Goal: Information Seeking & Learning: Find contact information

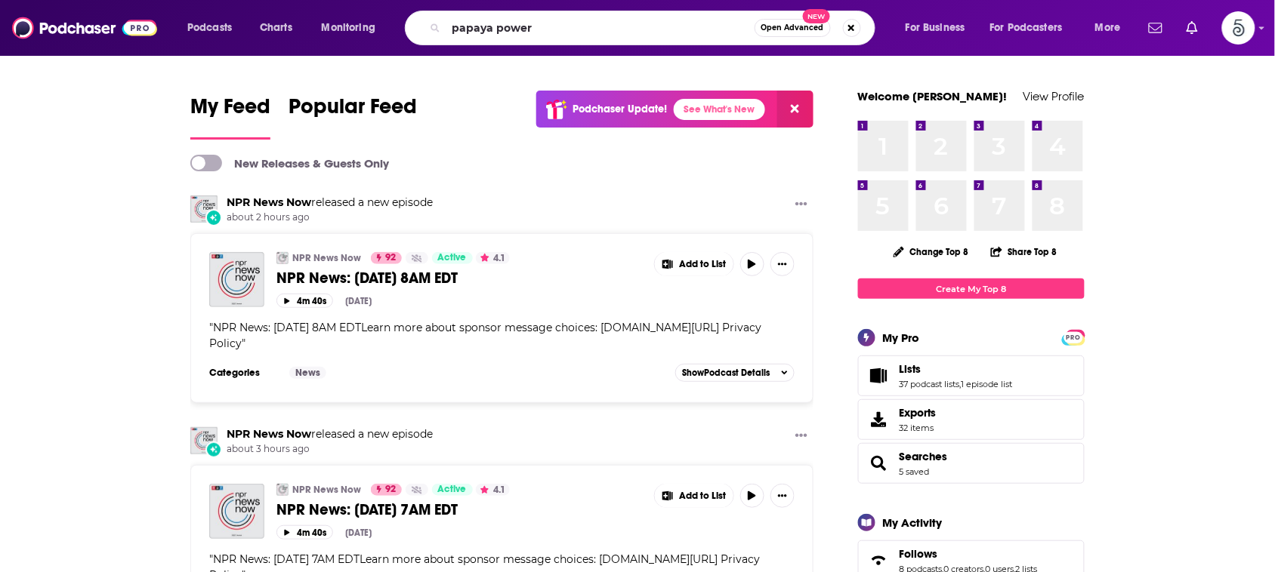
type input "papaya power"
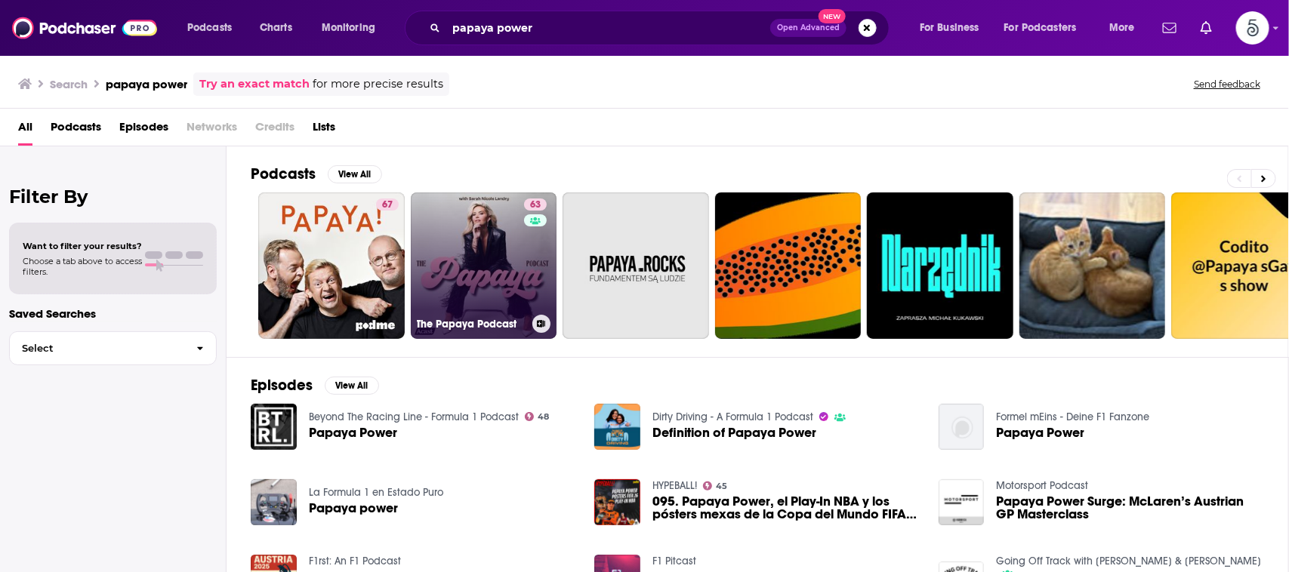
click at [497, 221] on link "63 The Papaya Podcast" at bounding box center [484, 266] width 146 height 146
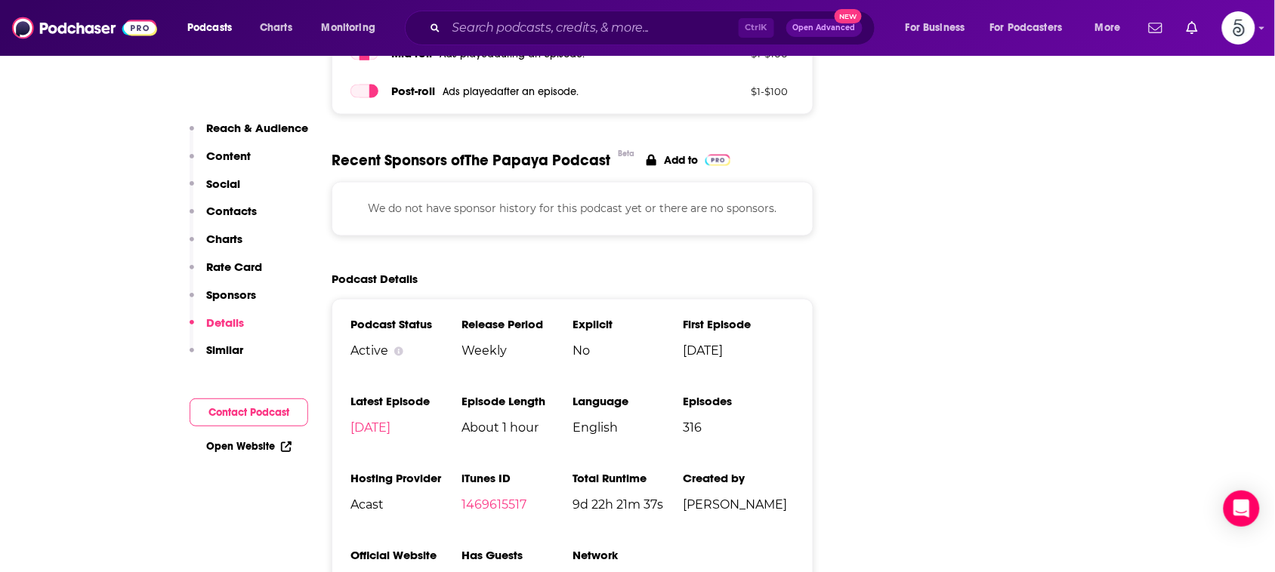
scroll to position [2464, 0]
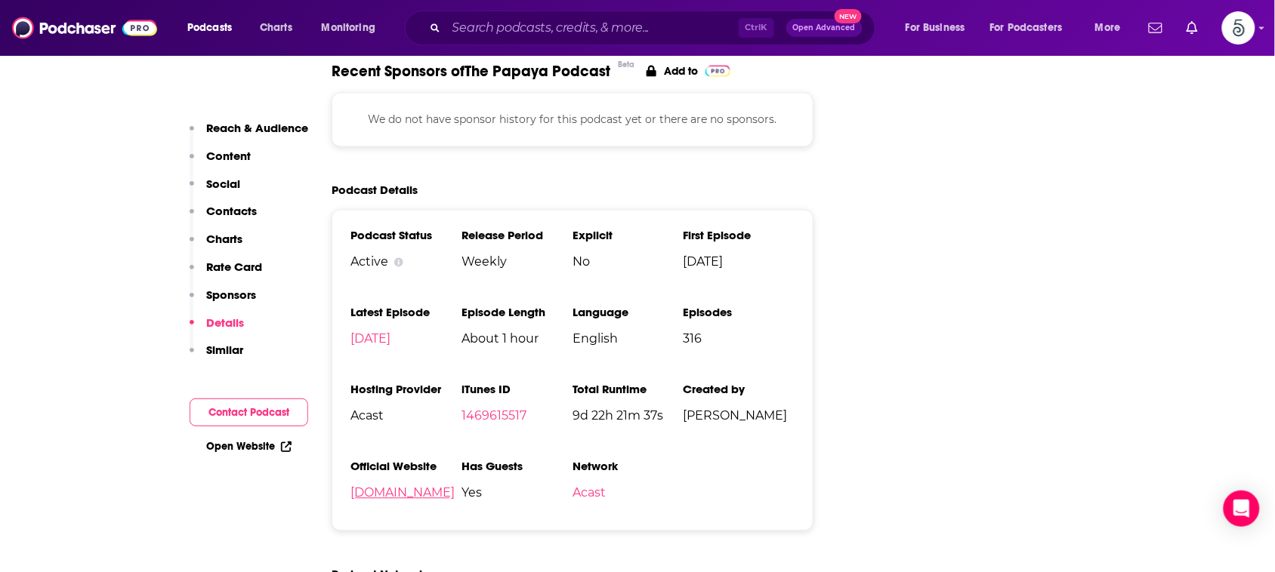
click at [386, 486] on link "[DOMAIN_NAME]" at bounding box center [402, 493] width 104 height 14
click at [637, 20] on input "Search podcasts, credits, & more..." at bounding box center [592, 28] width 292 height 24
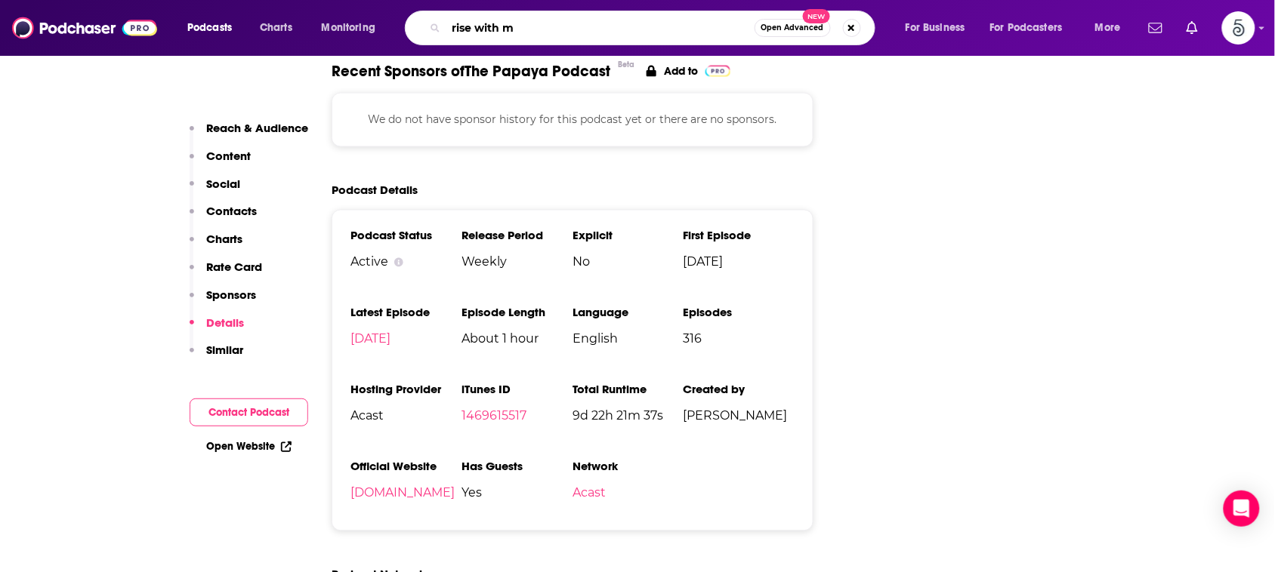
type input "rise with me"
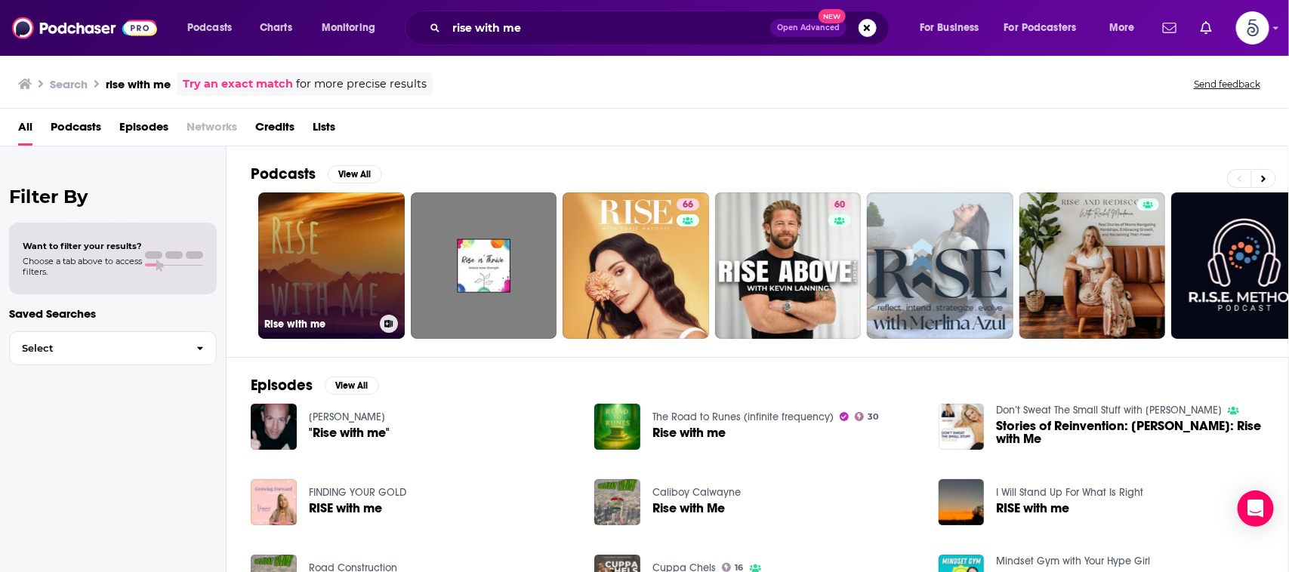
click at [363, 250] on link "Rise with me" at bounding box center [331, 266] width 146 height 146
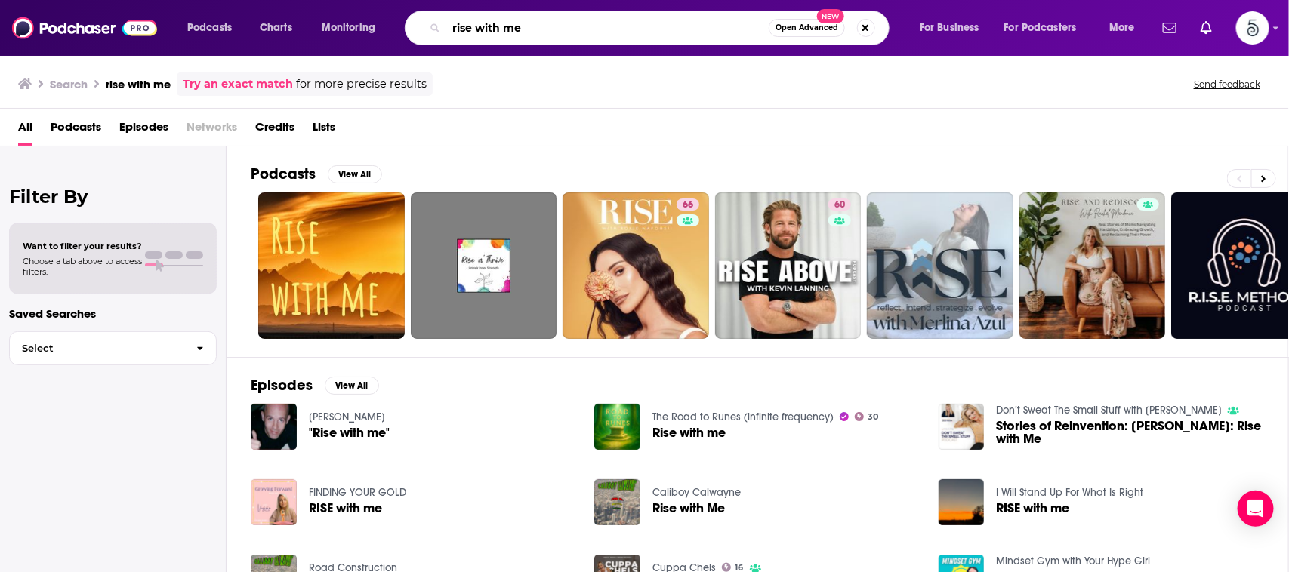
drag, startPoint x: 532, startPoint y: 26, endPoint x: 444, endPoint y: 23, distance: 88.4
click at [444, 23] on div "rise with me Open Advanced New" at bounding box center [647, 28] width 485 height 35
type input "dear body"
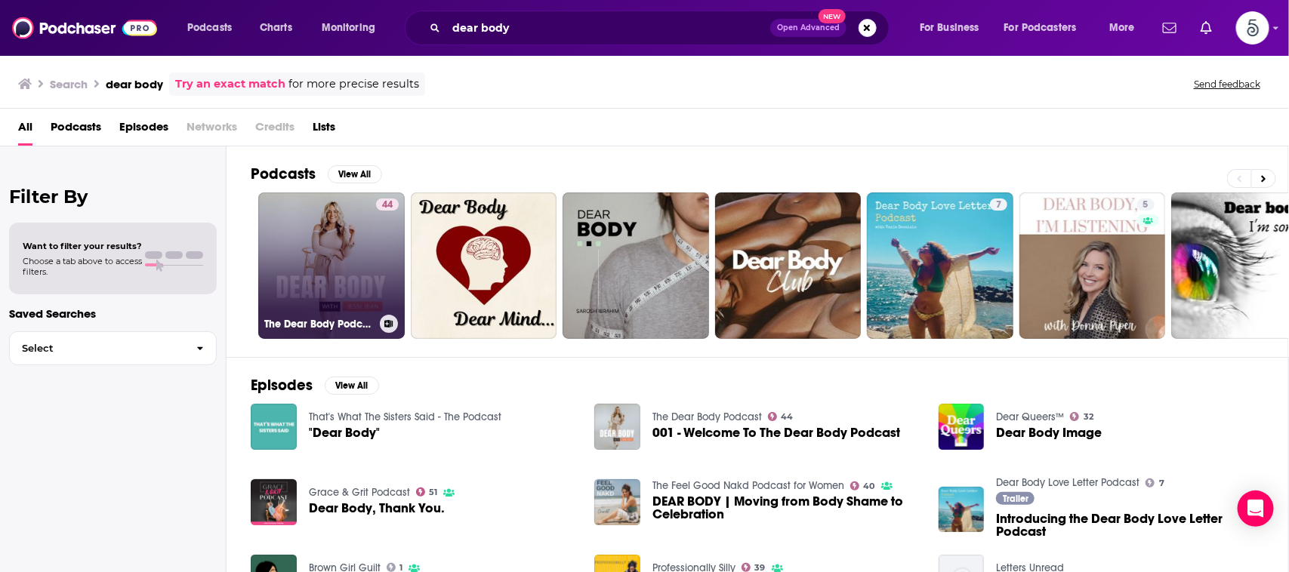
click at [341, 240] on link "44 The Dear Body Podcast" at bounding box center [331, 266] width 146 height 146
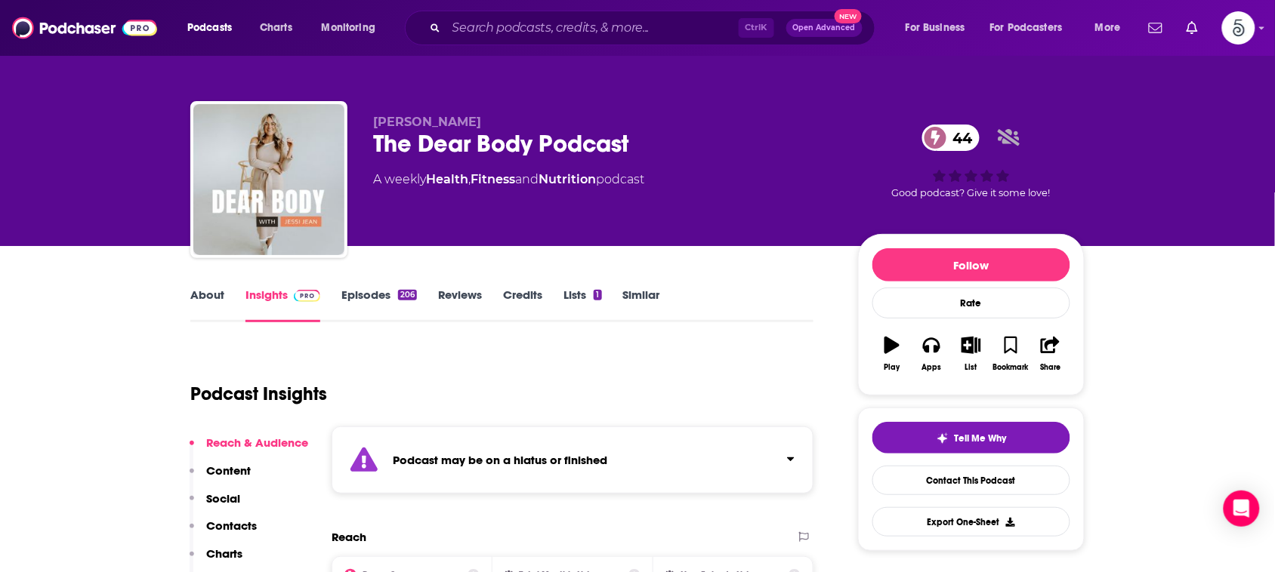
click at [270, 295] on link "Insights" at bounding box center [282, 305] width 75 height 35
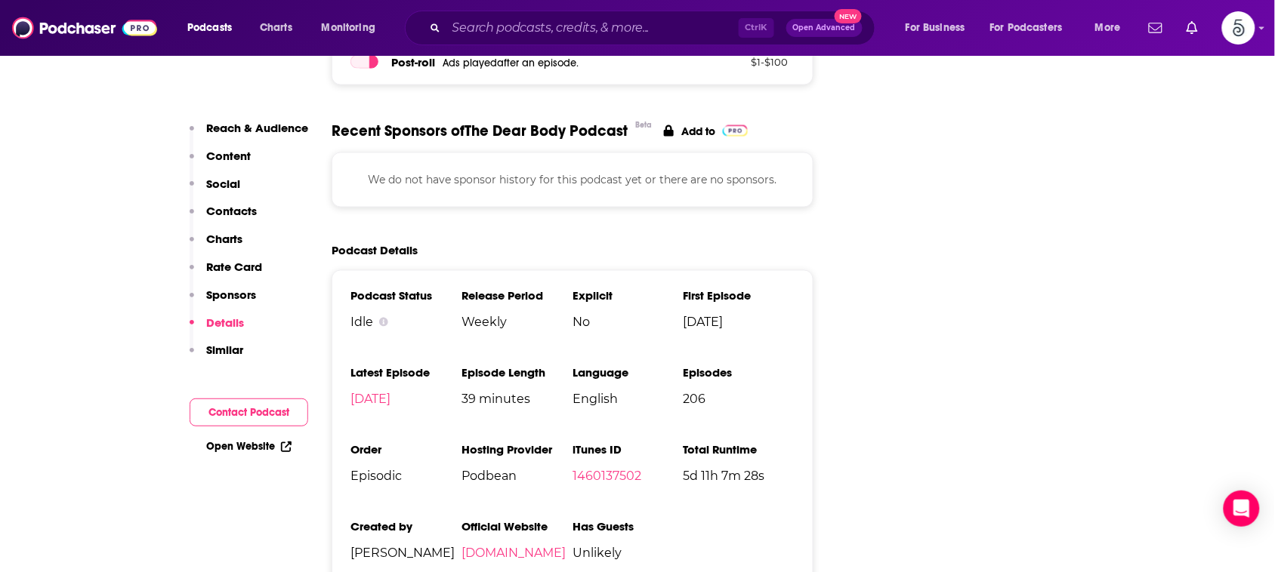
scroll to position [2579, 0]
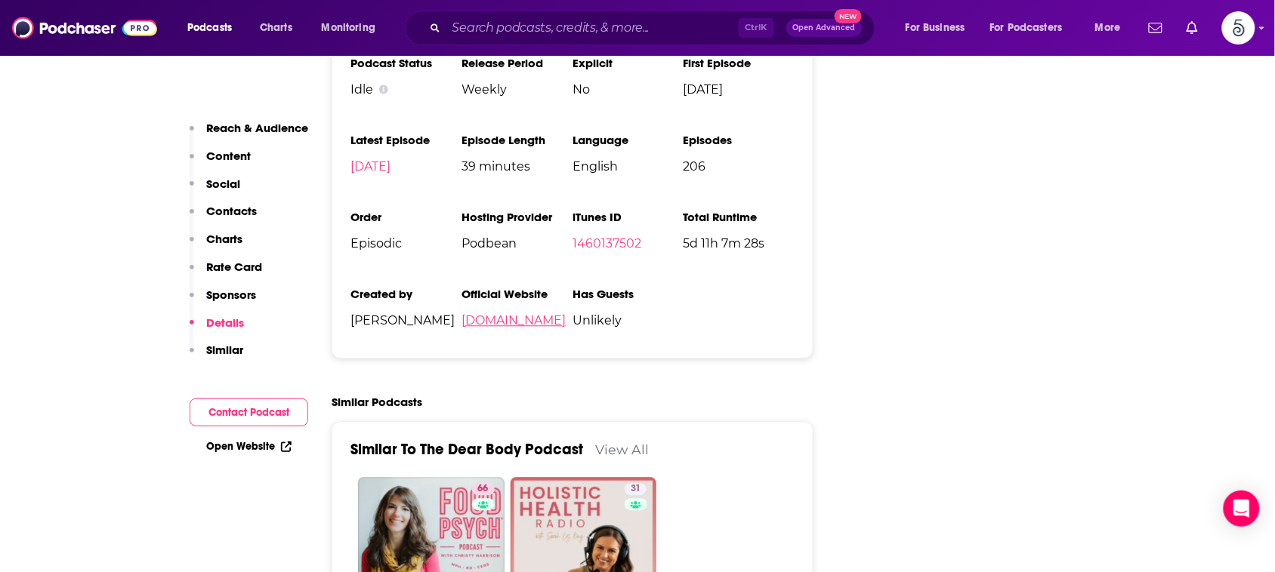
click at [560, 313] on link "[DOMAIN_NAME]" at bounding box center [513, 320] width 104 height 14
drag, startPoint x: 647, startPoint y: 261, endPoint x: 606, endPoint y: 258, distance: 40.9
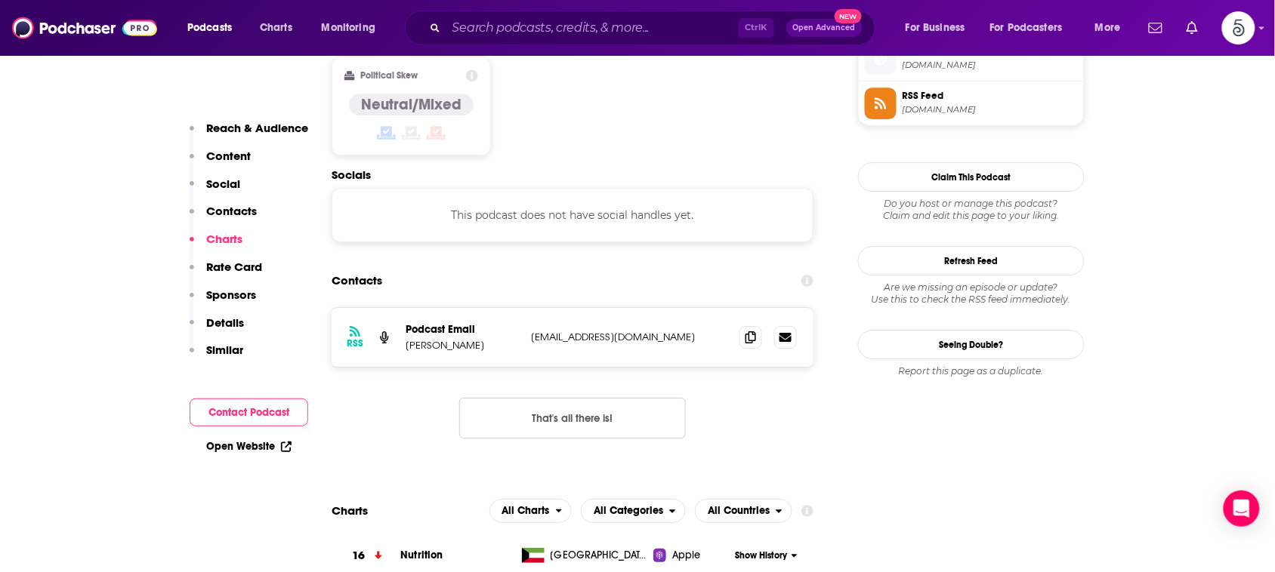
scroll to position [1369, 0]
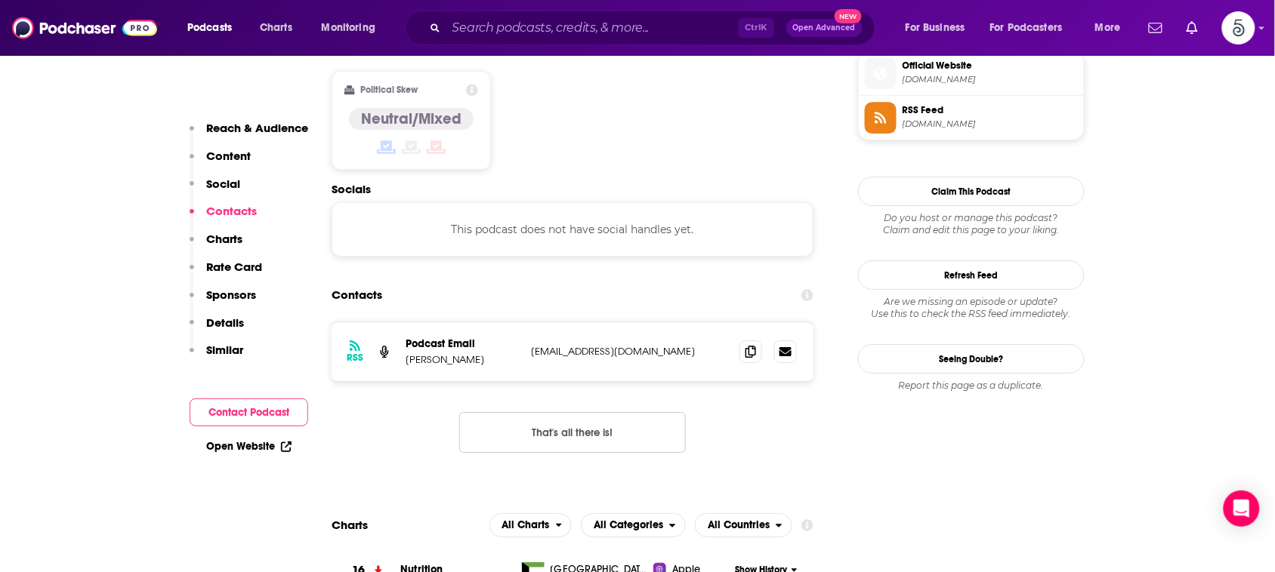
click at [671, 345] on p "[EMAIL_ADDRESS][DOMAIN_NAME]" at bounding box center [629, 351] width 196 height 13
drag, startPoint x: 661, startPoint y: 281, endPoint x: 631, endPoint y: 274, distance: 30.2
drag, startPoint x: 720, startPoint y: 276, endPoint x: 526, endPoint y: 270, distance: 193.4
click at [526, 322] on div "RSS Podcast Email [PERSON_NAME] [EMAIL_ADDRESS][DOMAIN_NAME] [EMAIL_ADDRESS][DO…" at bounding box center [573, 351] width 482 height 59
copy p "[EMAIL_ADDRESS][DOMAIN_NAME]"
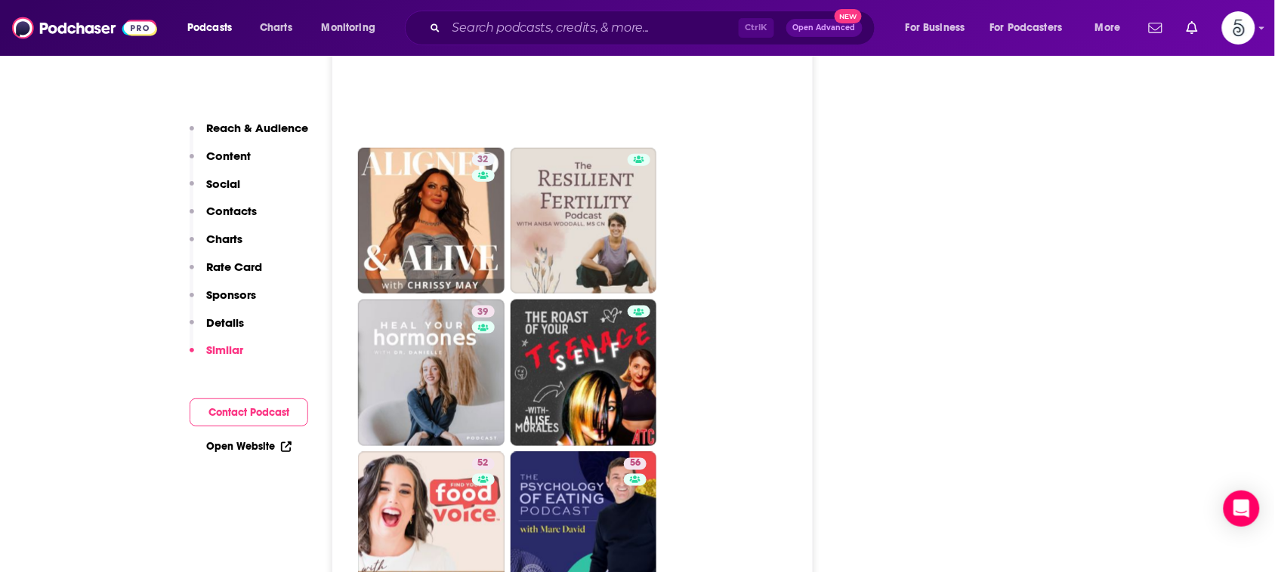
scroll to position [3899, 0]
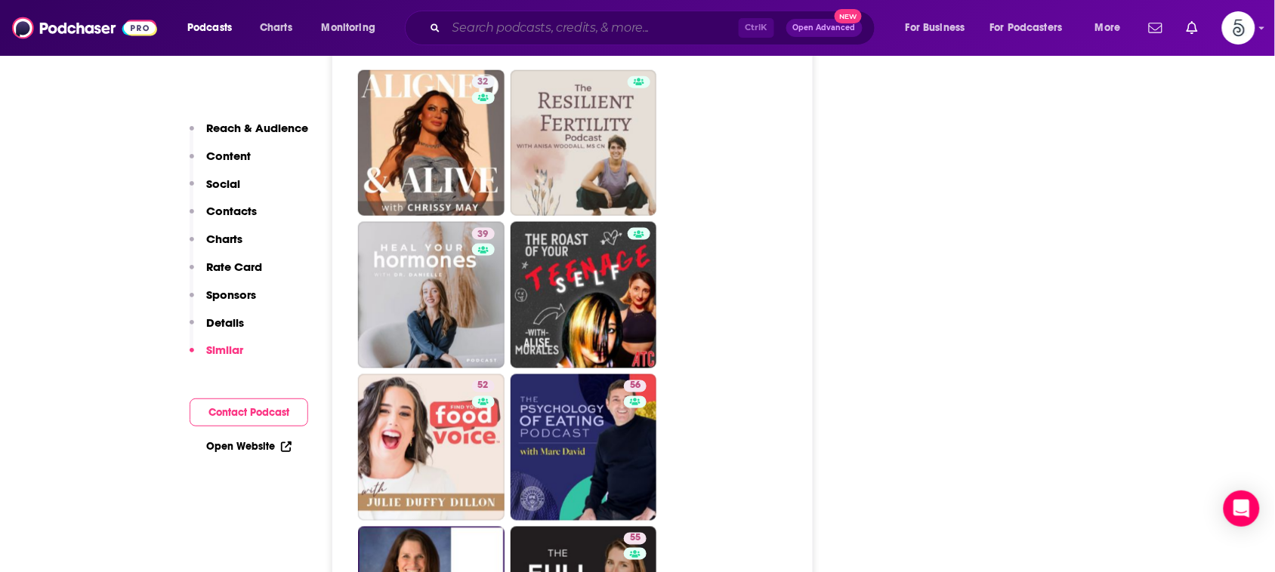
click at [674, 25] on input "Search podcasts, credits, & more..." at bounding box center [592, 28] width 292 height 24
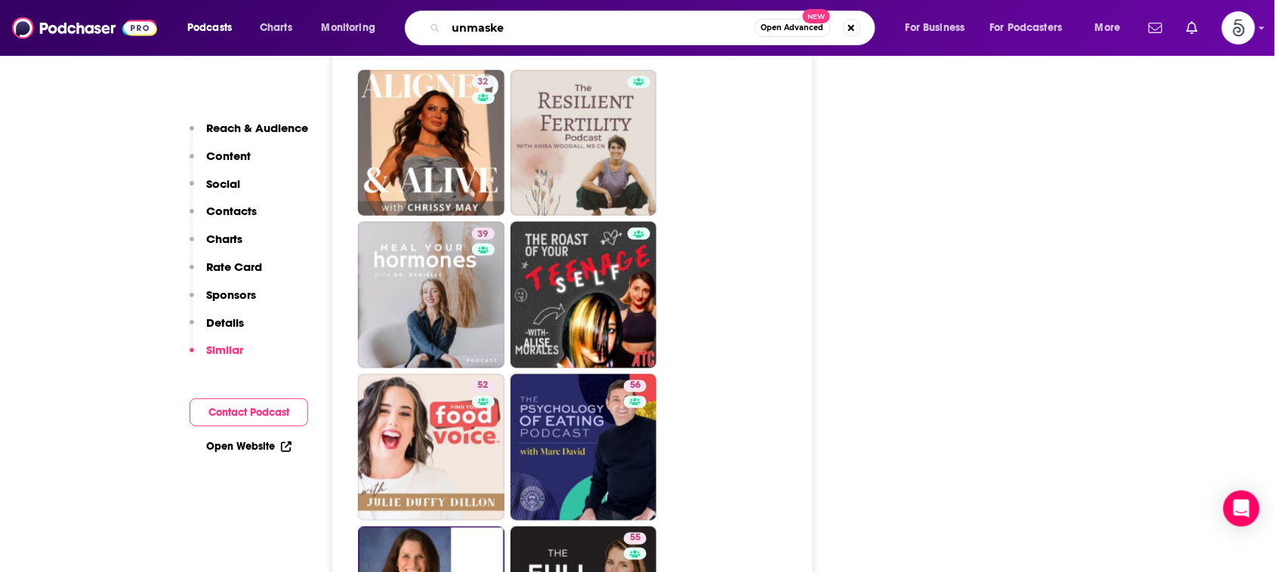
type input "unmasked"
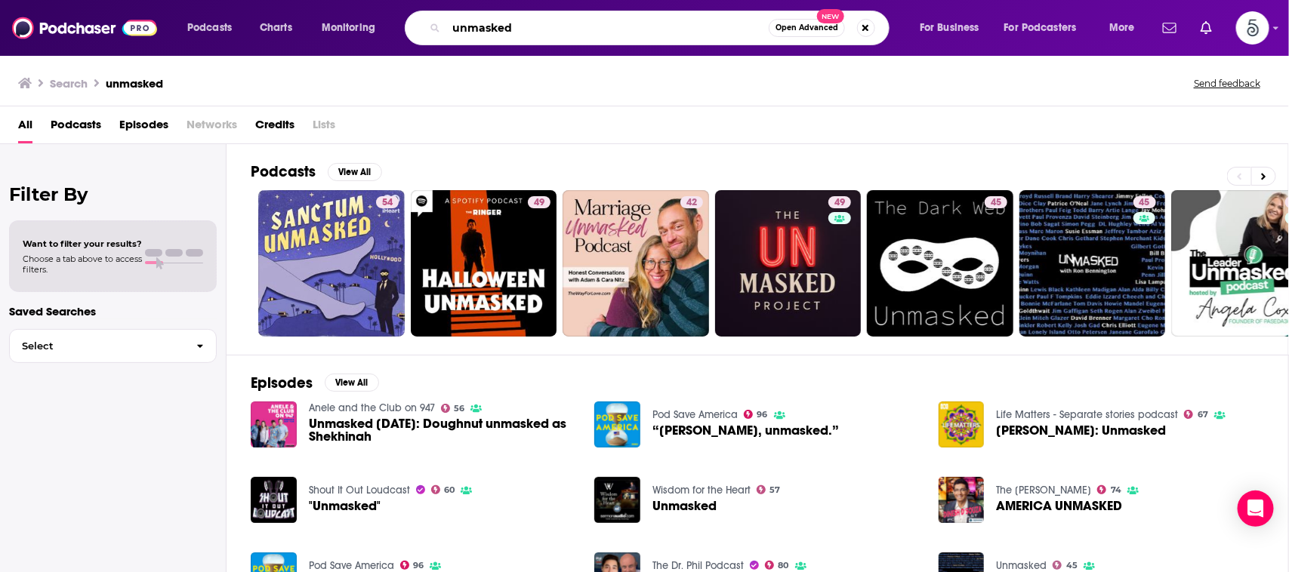
drag, startPoint x: 549, startPoint y: 23, endPoint x: 338, endPoint y: 46, distance: 212.7
click at [338, 46] on div "Podcasts Charts Monitoring unmasked Open Advanced New For Business For Podcaste…" at bounding box center [644, 28] width 1289 height 56
type input "[PERSON_NAME]"
